Goal: Find specific page/section: Find specific page/section

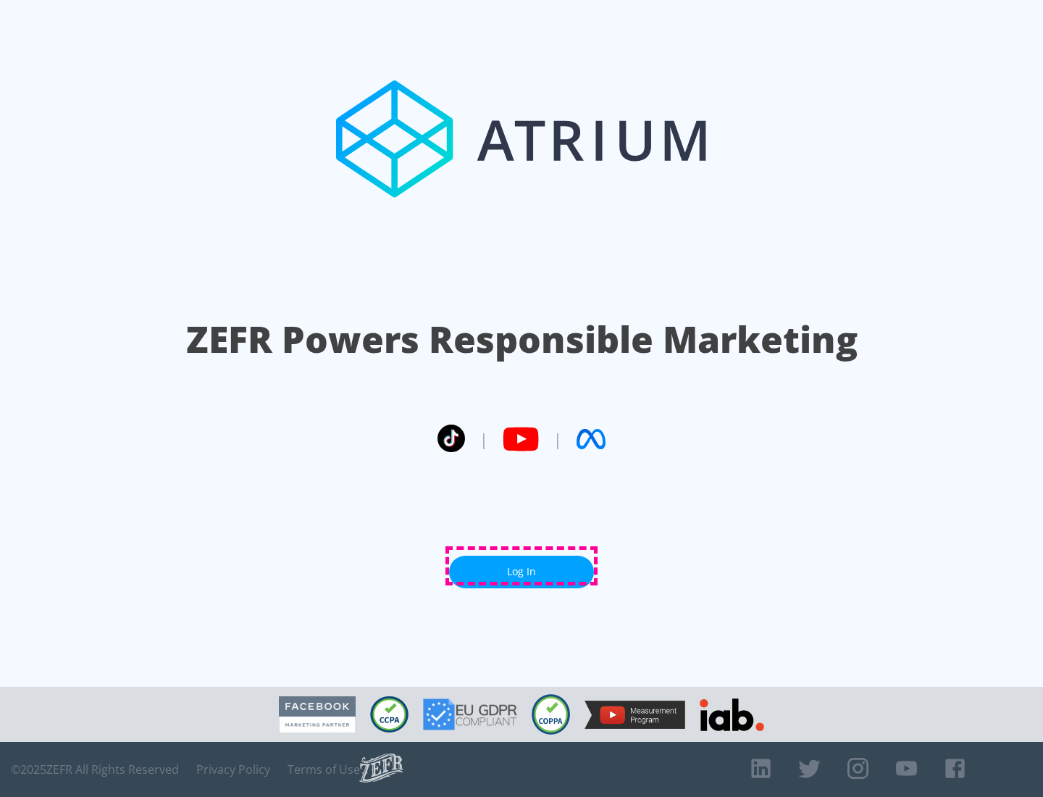
click at [522, 566] on link "Log In" at bounding box center [521, 572] width 145 height 33
